Goal: Register for event/course

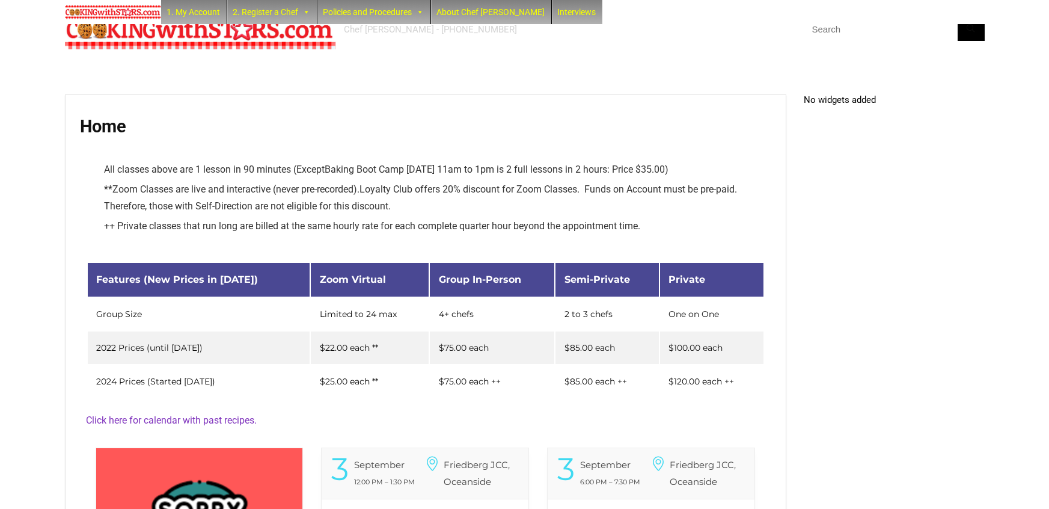
scroll to position [444, 0]
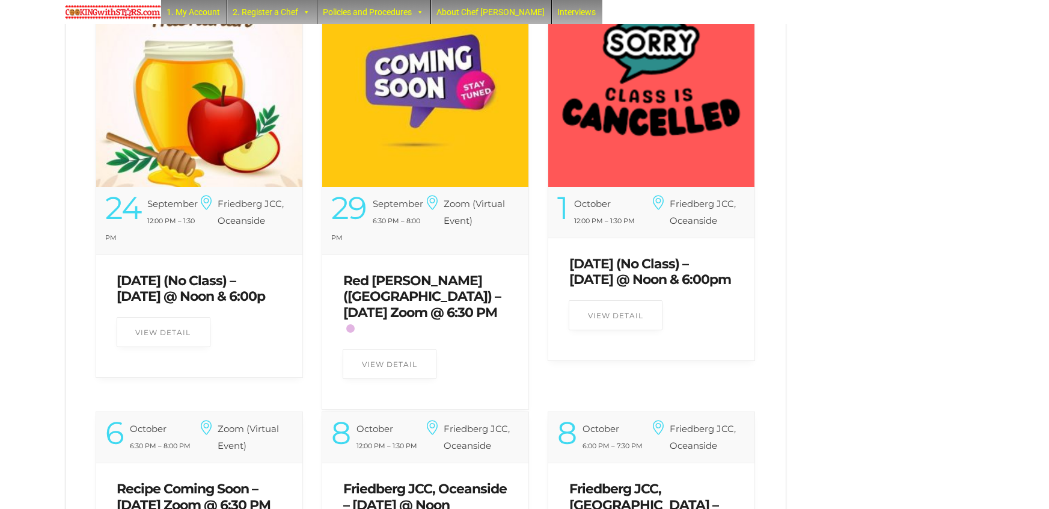
scroll to position [1334, 0]
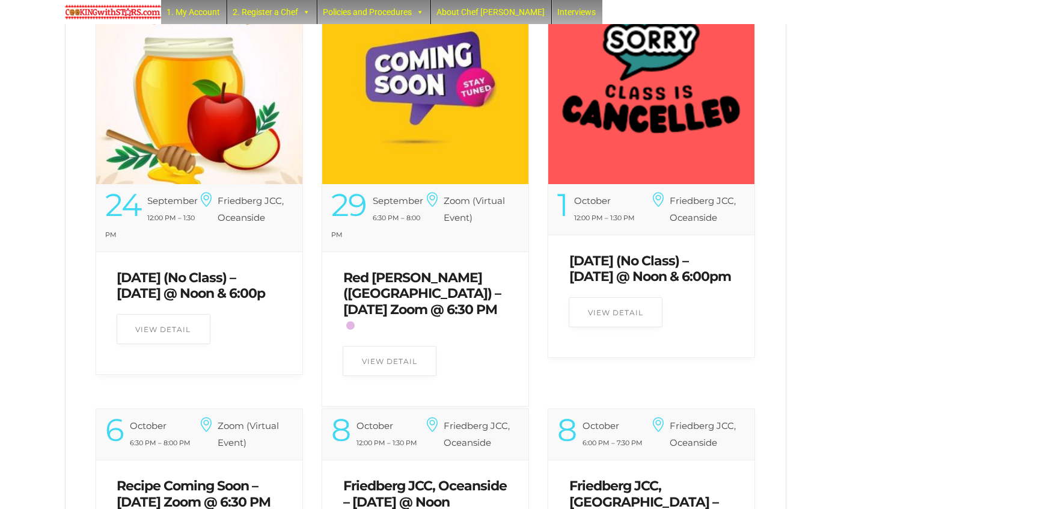
click at [188, 286] on link "[DATE] (No Class) – [DATE] @ Noon & 6:00p" at bounding box center [191, 285] width 148 height 32
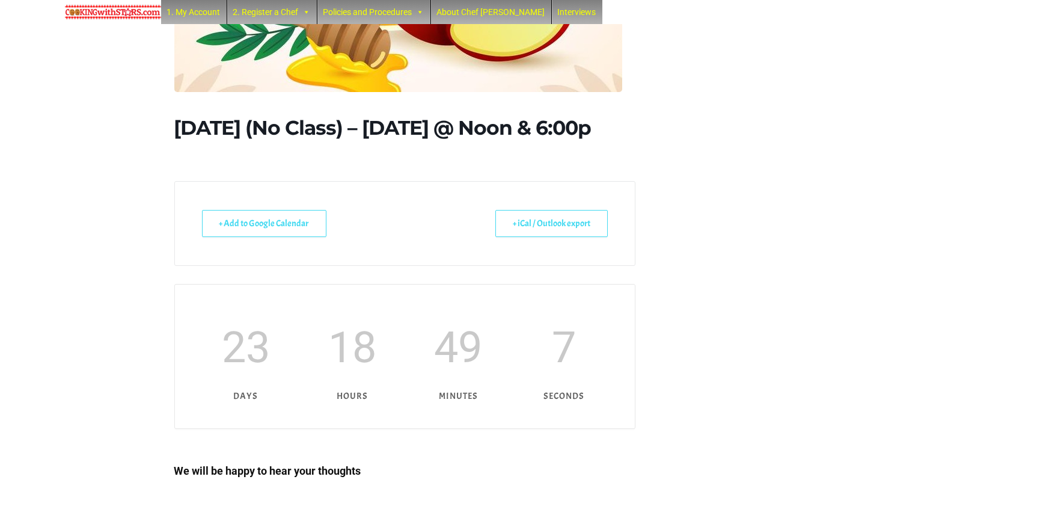
scroll to position [444, 0]
click at [346, 124] on h1 "[DATE] (No Class) – [DATE] @ Noon & 6:00p" at bounding box center [404, 127] width 461 height 23
